Goal: Information Seeking & Learning: Learn about a topic

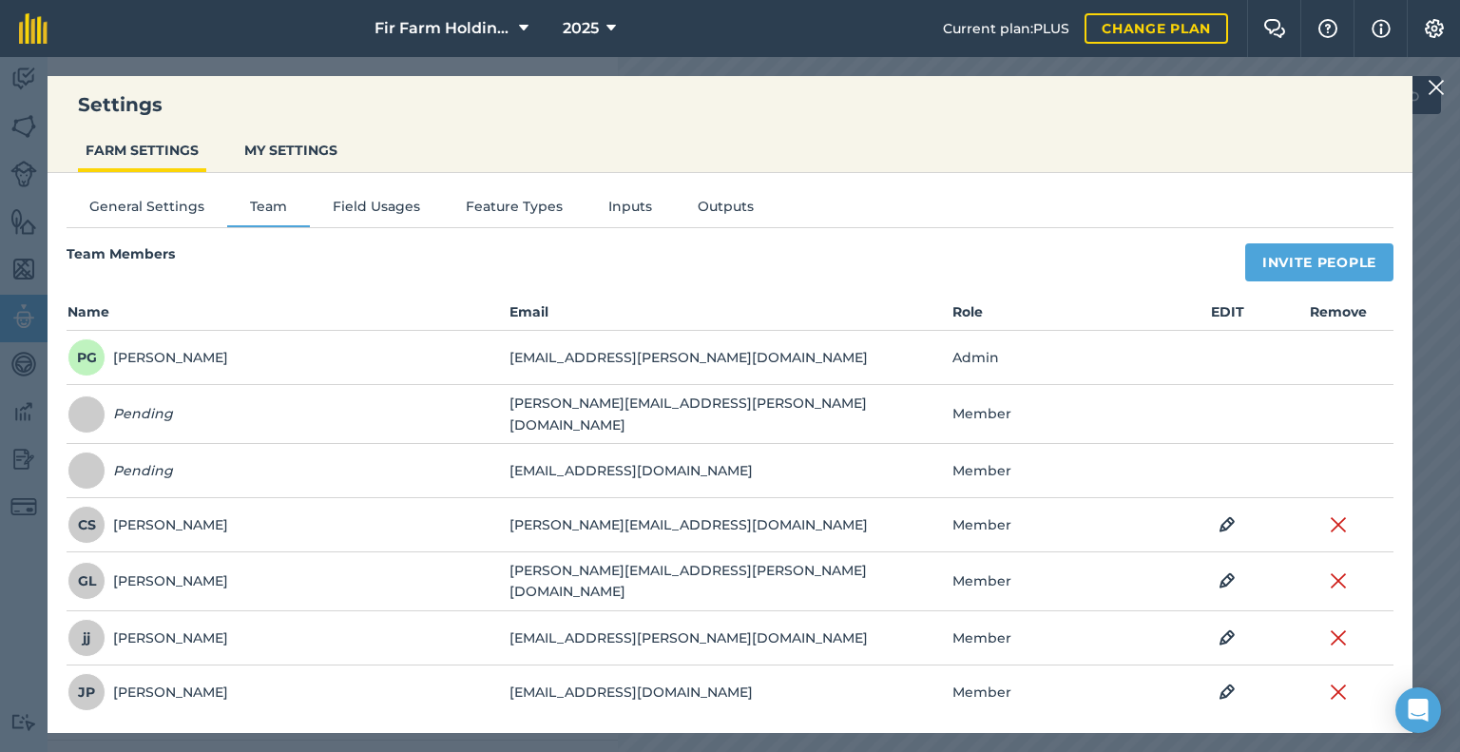
click at [1433, 84] on img at bounding box center [1436, 87] width 17 height 23
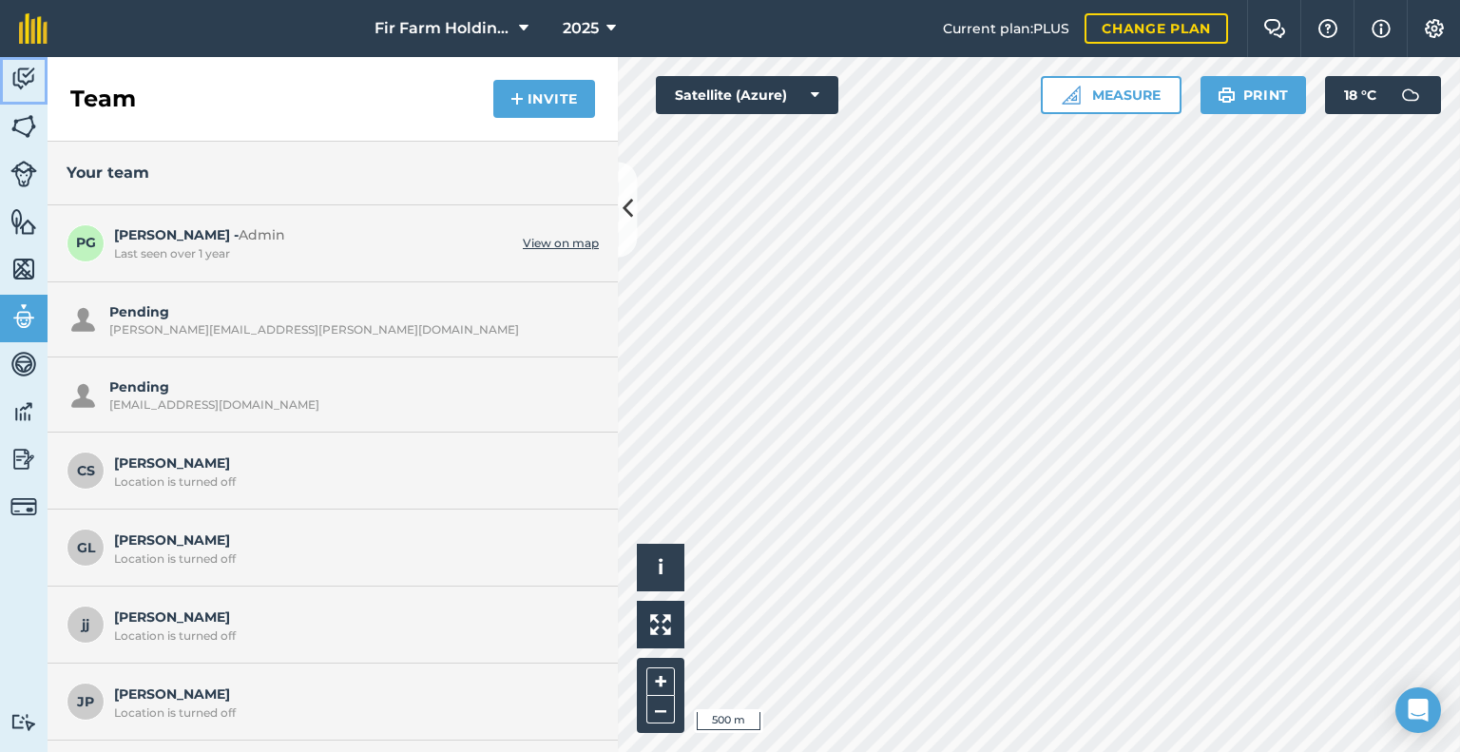
click at [21, 78] on img at bounding box center [23, 79] width 27 height 29
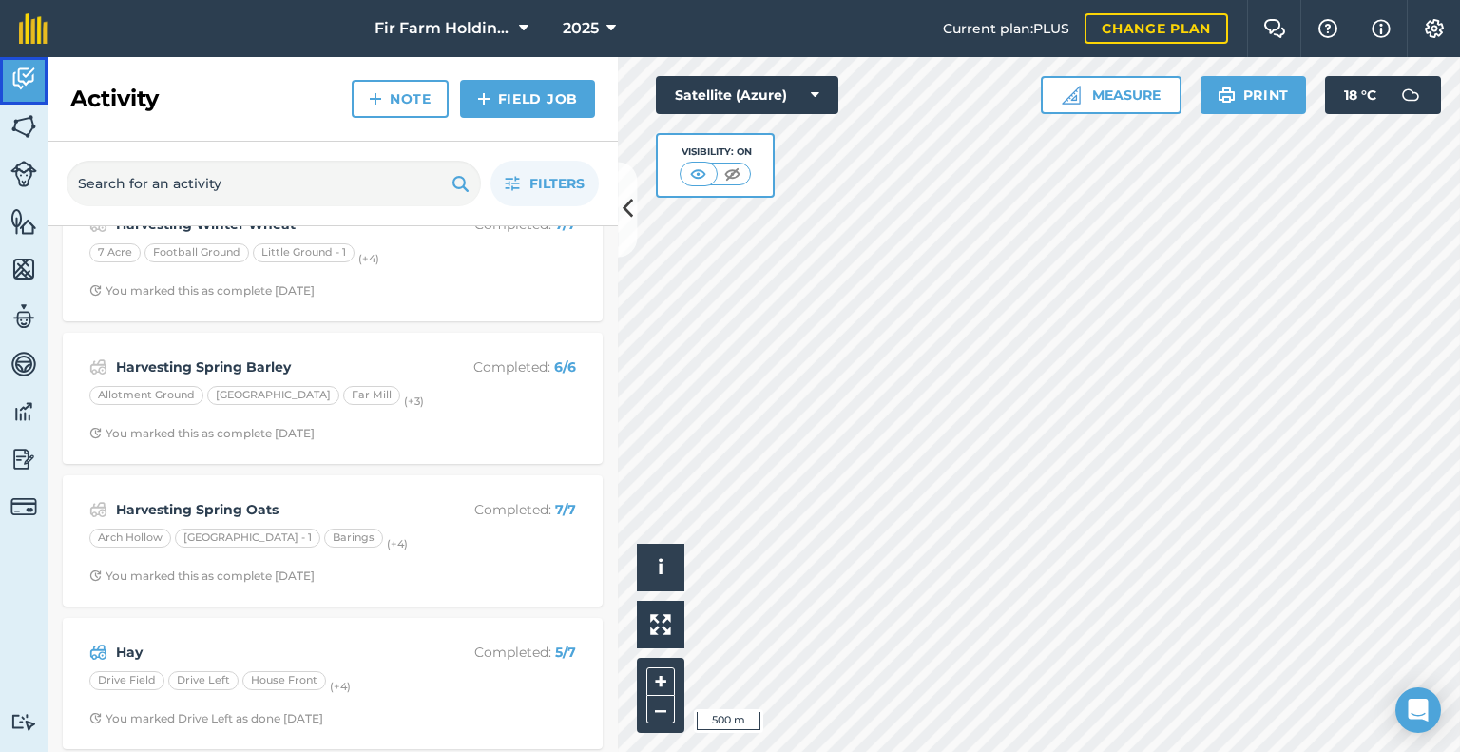
scroll to position [570, 0]
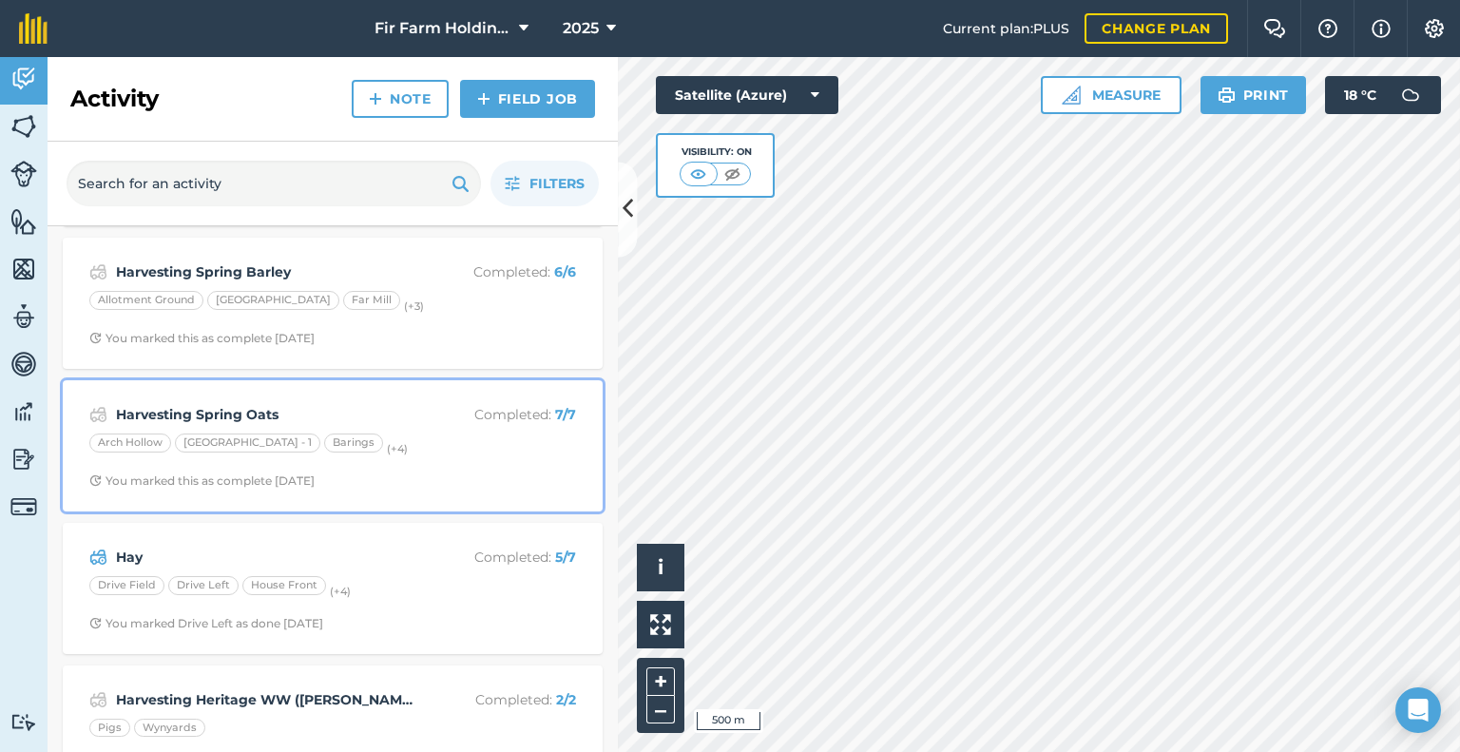
click at [312, 411] on strong "Harvesting Spring Oats" at bounding box center [266, 414] width 301 height 21
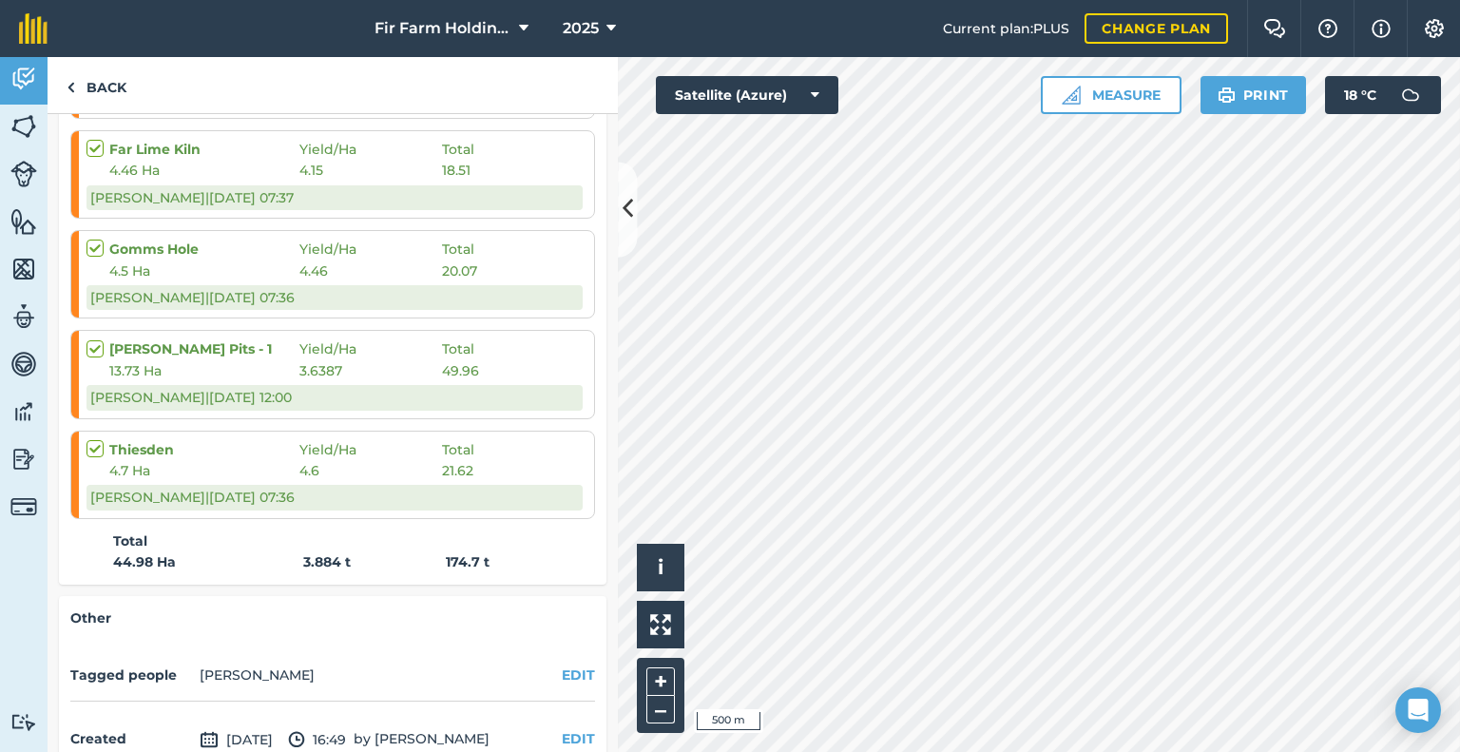
scroll to position [599, 0]
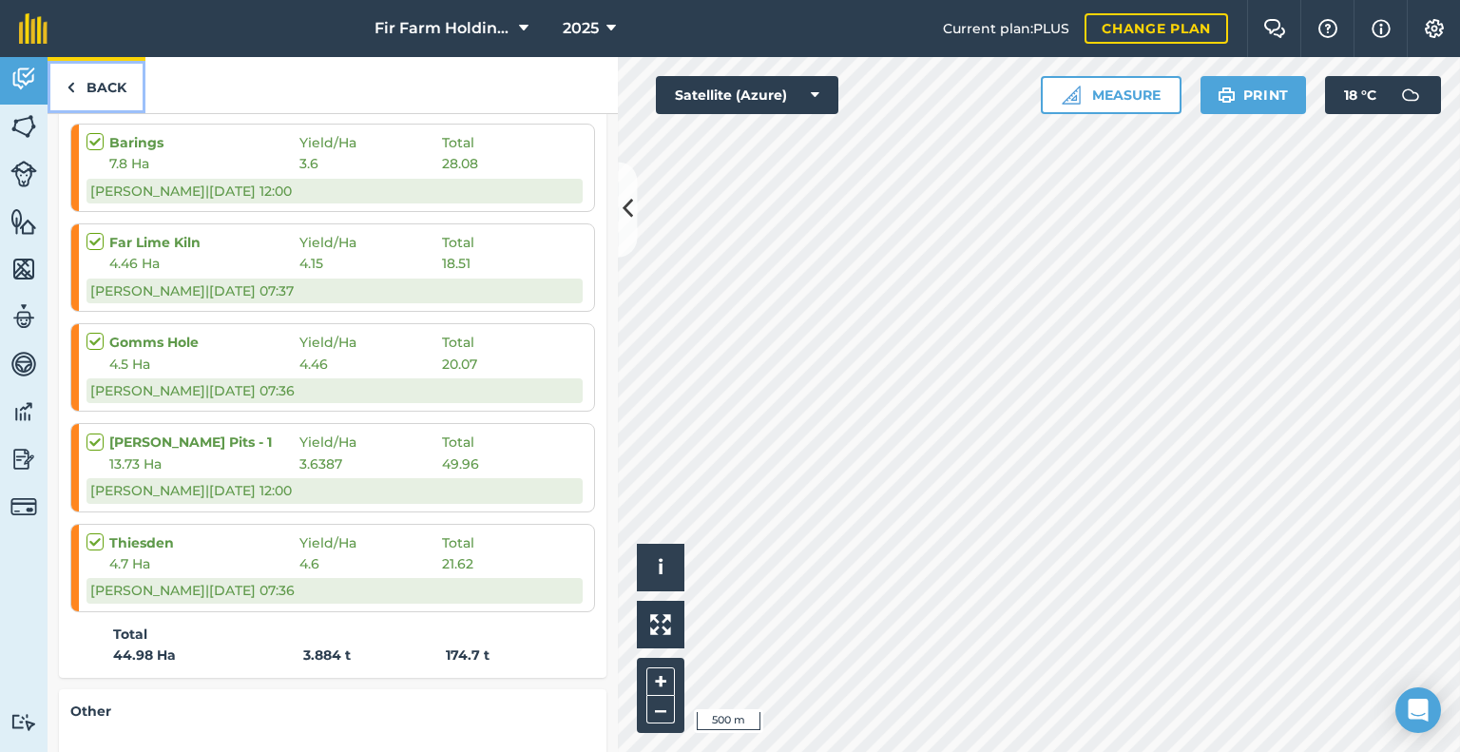
click at [113, 83] on link "Back" at bounding box center [97, 85] width 98 height 56
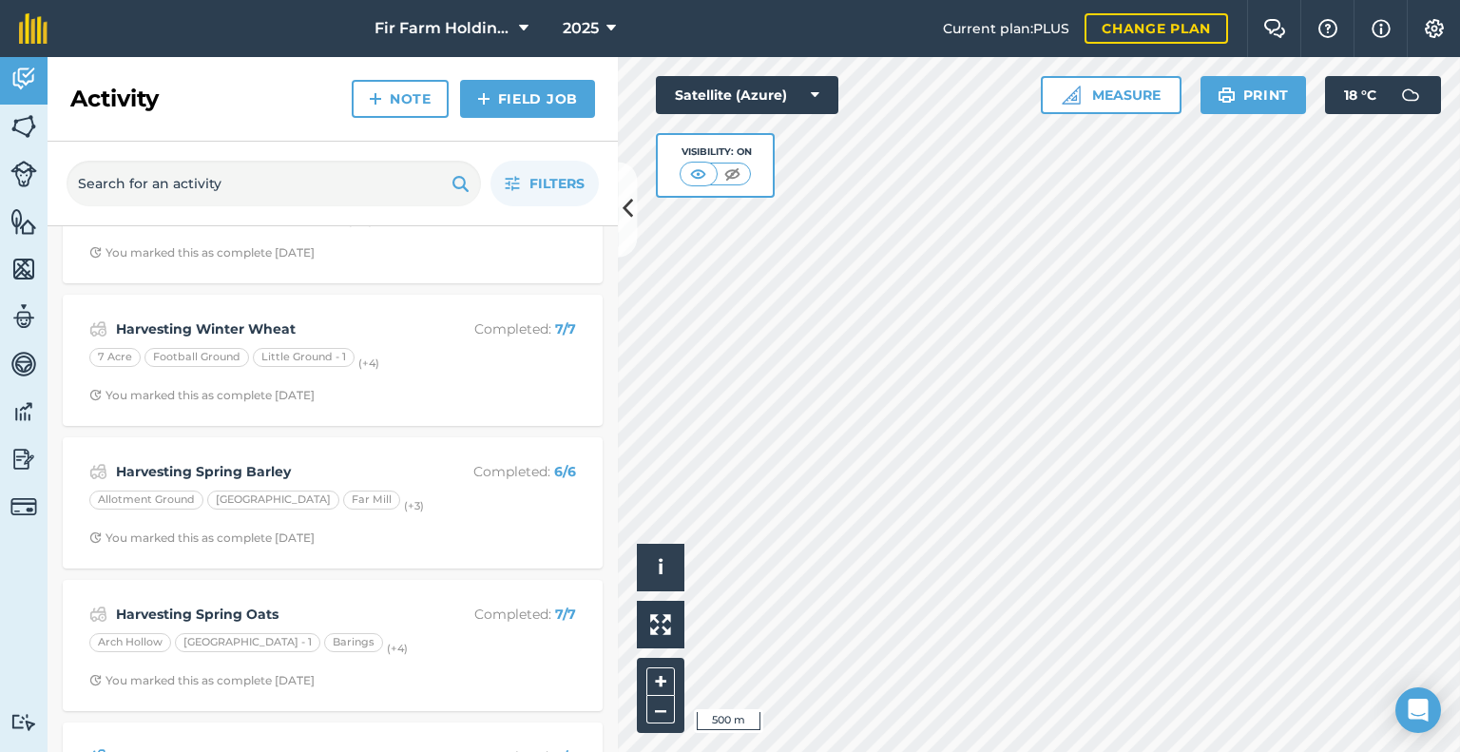
scroll to position [380, 0]
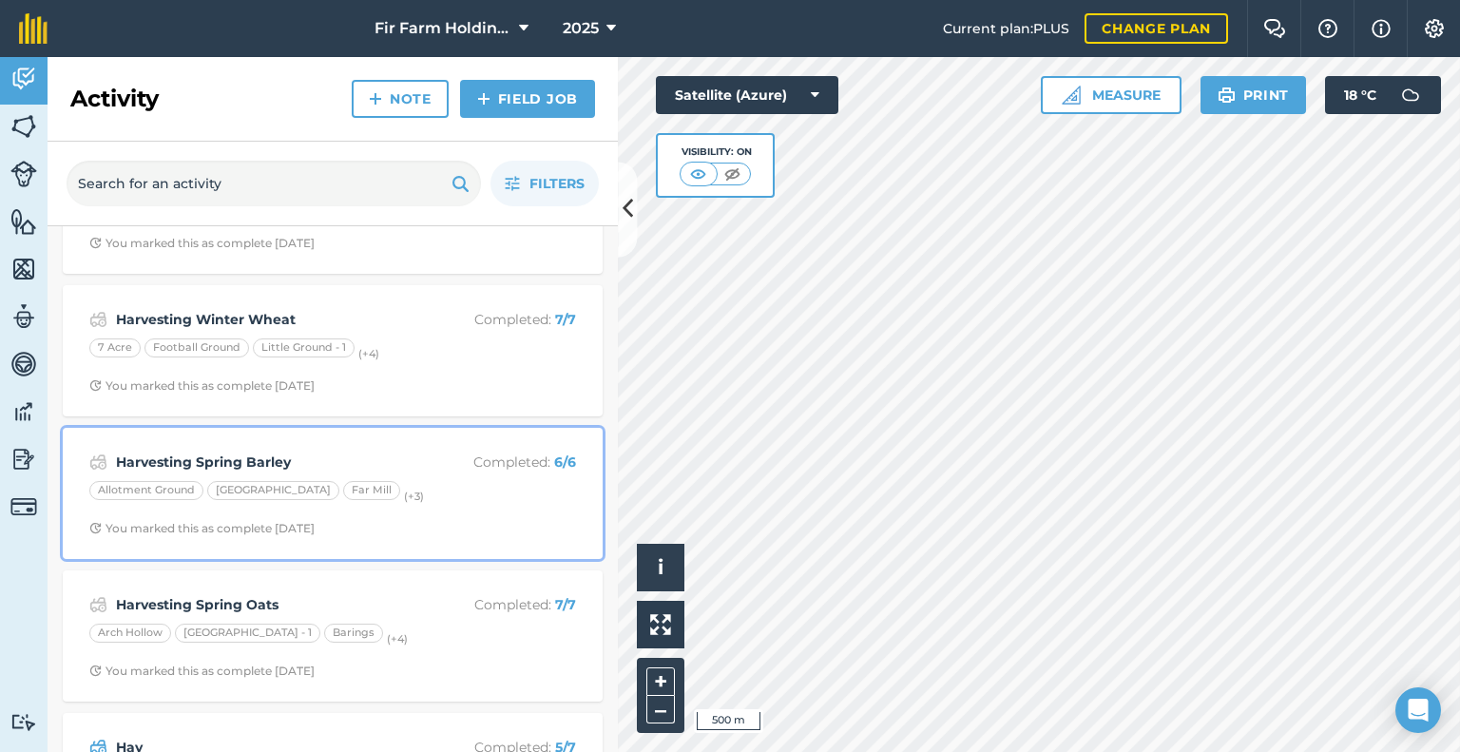
click at [357, 459] on strong "Harvesting Spring Barley" at bounding box center [266, 462] width 301 height 21
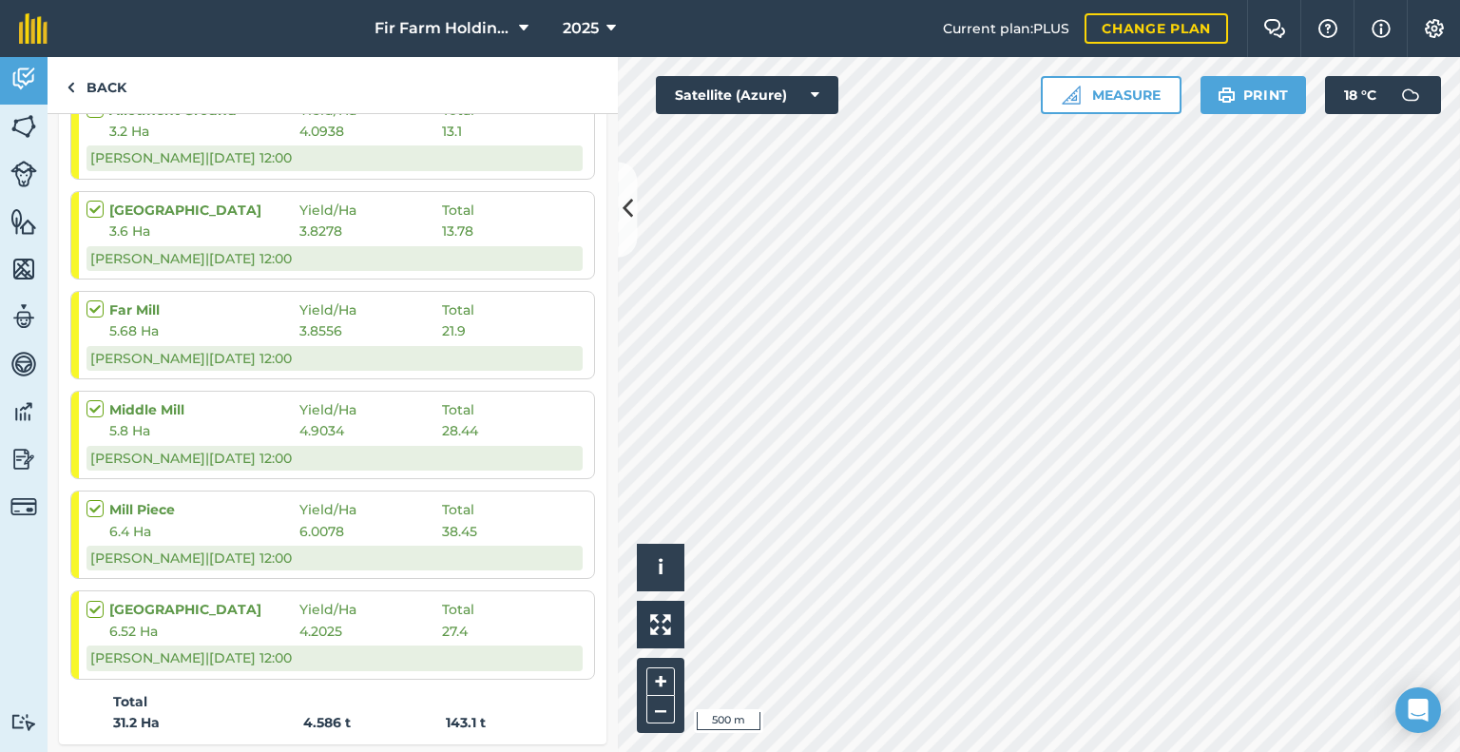
scroll to position [475, 0]
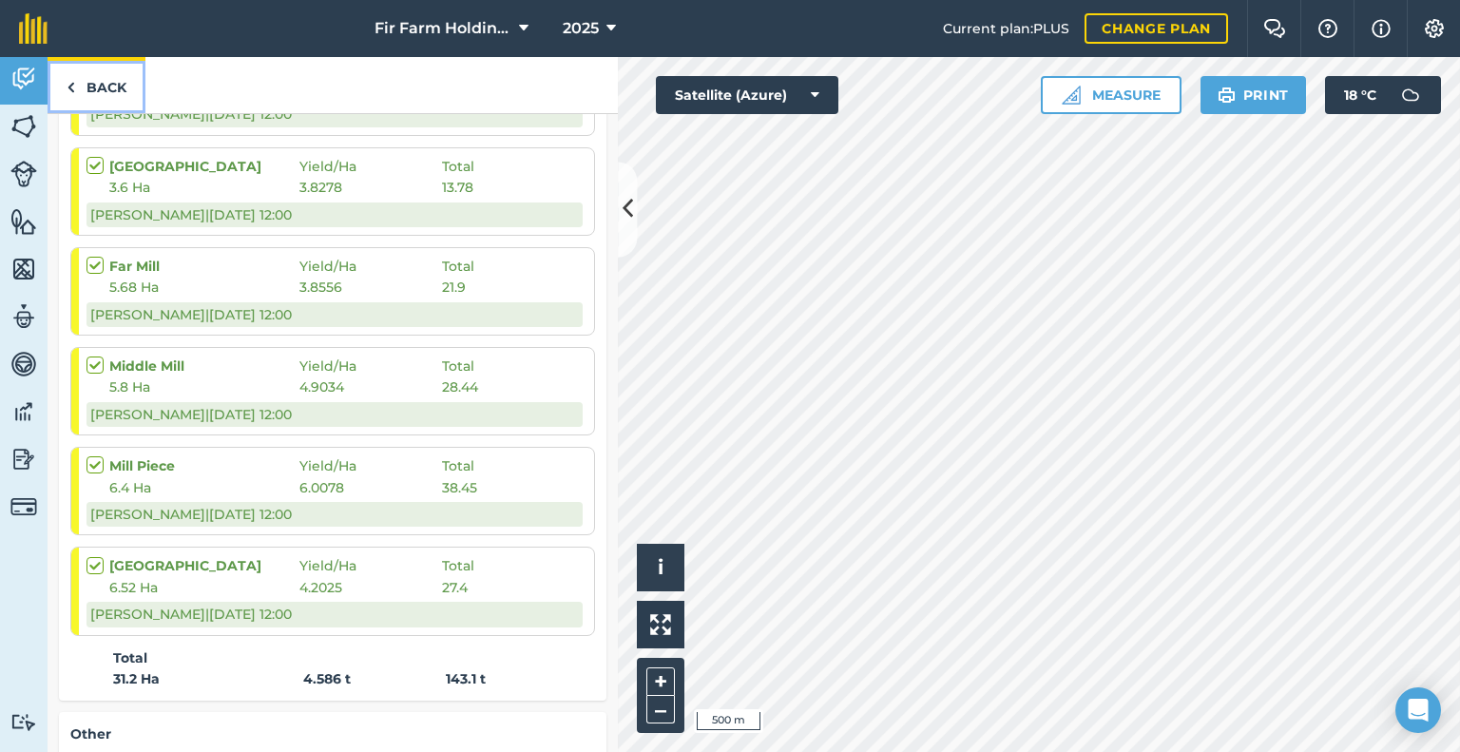
click at [91, 74] on link "Back" at bounding box center [97, 85] width 98 height 56
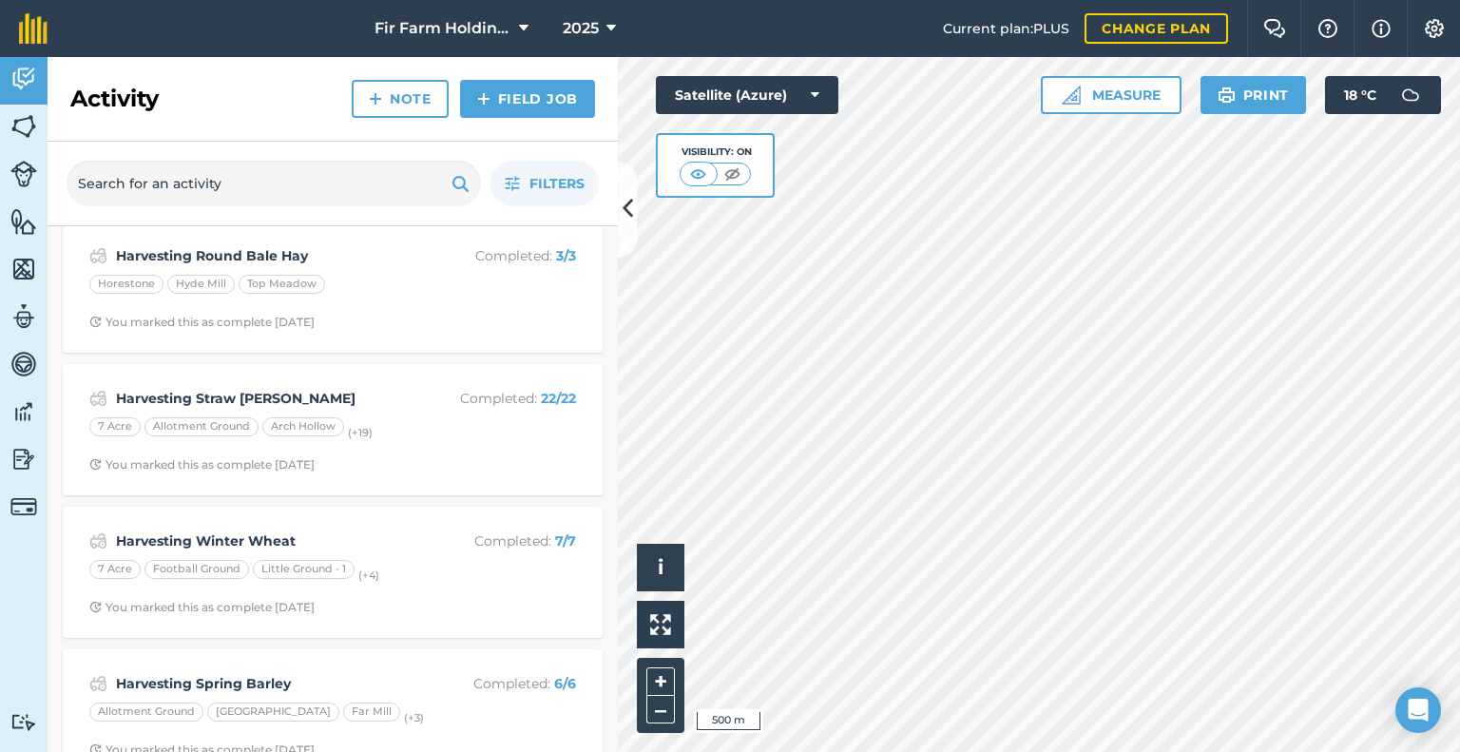
scroll to position [190, 0]
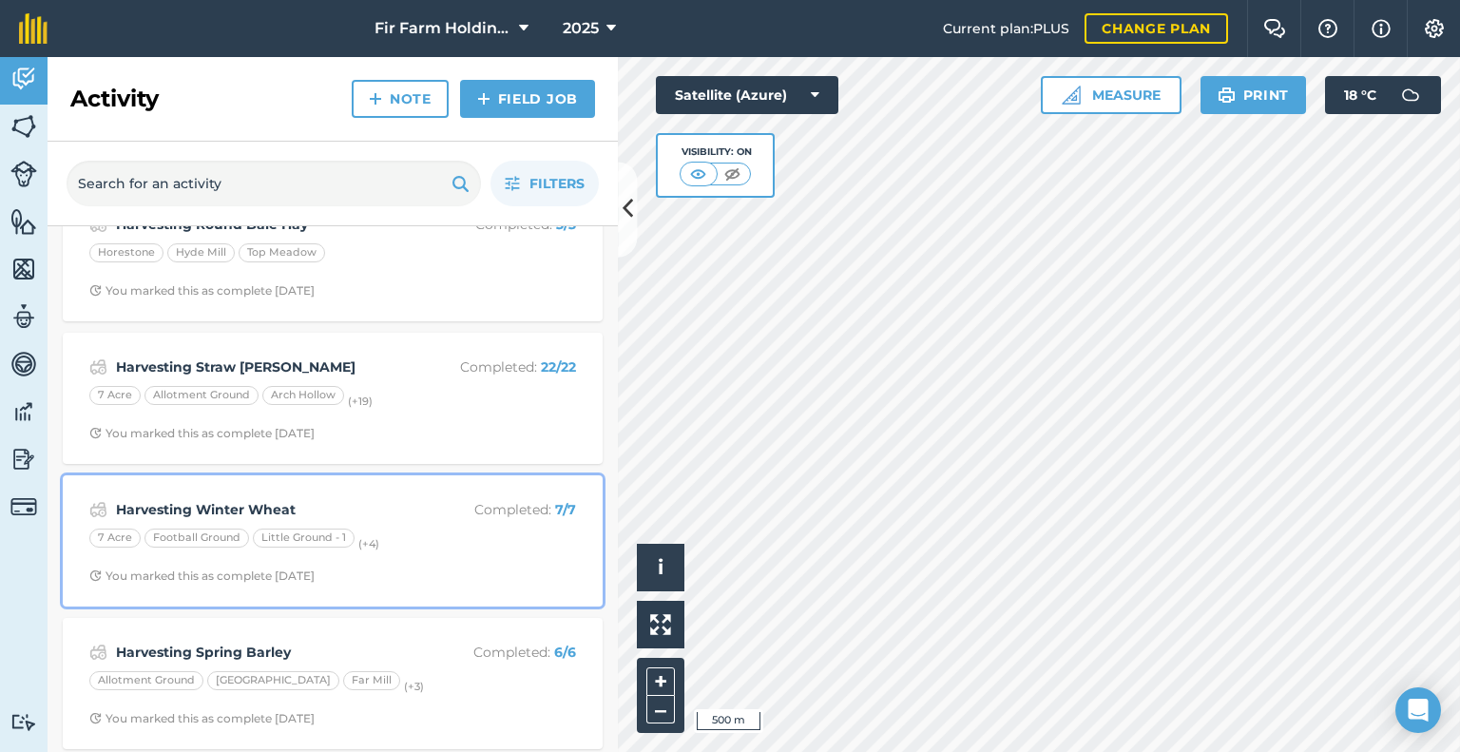
click at [280, 505] on strong "Harvesting Winter Wheat" at bounding box center [266, 509] width 301 height 21
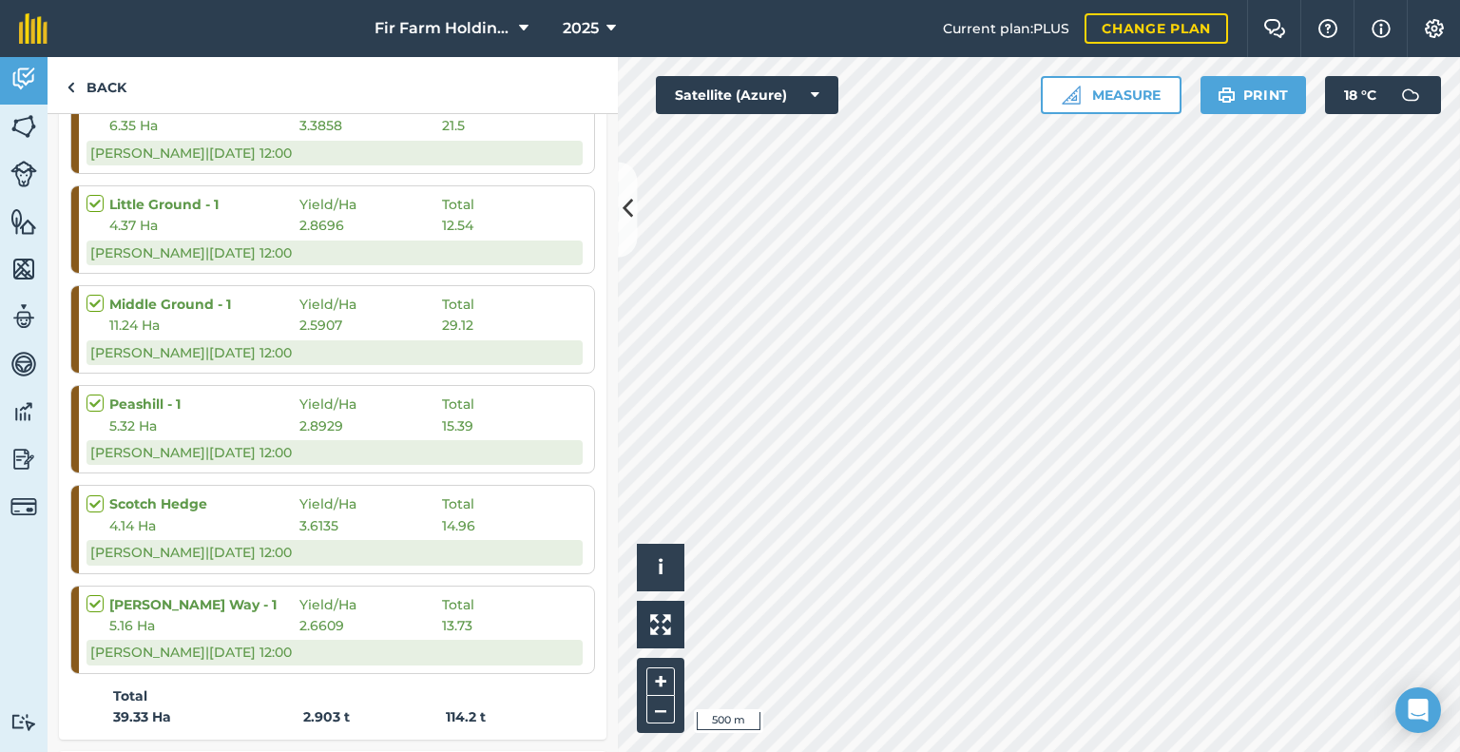
scroll to position [666, 0]
